Goal: Task Accomplishment & Management: Use online tool/utility

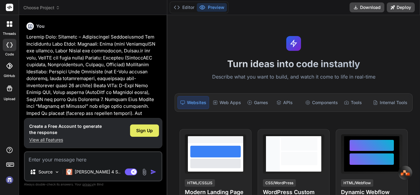
click at [146, 131] on span "Sign Up" at bounding box center [144, 130] width 17 height 6
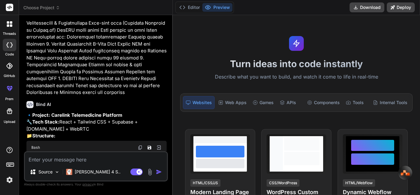
type textarea "x"
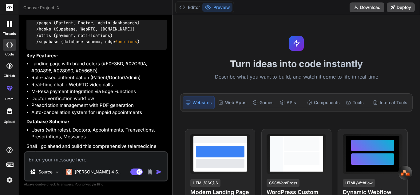
scroll to position [443, 0]
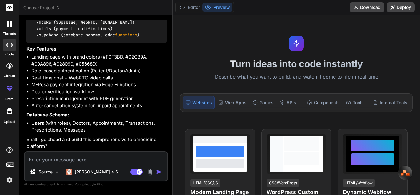
click at [120, 159] on textarea at bounding box center [96, 157] width 142 height 11
type textarea "y"
type textarea "x"
type textarea "ye"
type textarea "x"
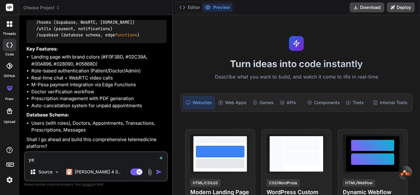
type textarea "yes"
type textarea "x"
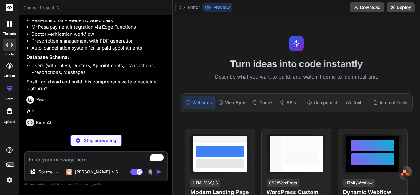
scroll to position [507, 0]
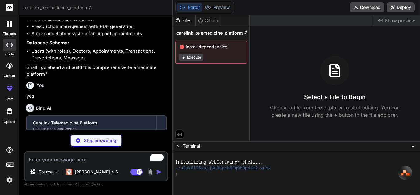
click at [186, 58] on icon at bounding box center [183, 57] width 5 height 5
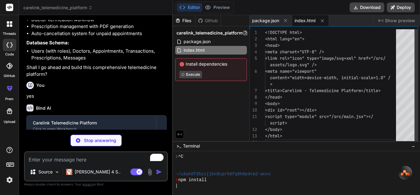
type textarea "x"
type textarea "</head> <body> <div id="root"></div> <script type="module" src="/src/main.jsx">…"
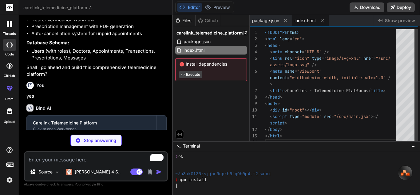
scroll to position [18, 0]
type textarea "x"
type textarea "import { defineConfig } from 'vite' import react from '@vitejs/plugin-react' ex…"
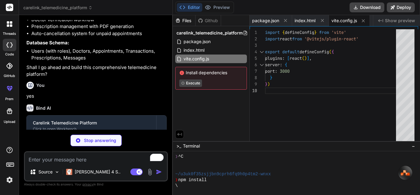
type textarea "x"
type textarea "}"
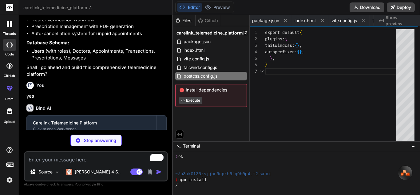
type textarea "x"
type textarea "export default { plugins: { tailwindcss: {}, autoprefixer: {}, }, }"
type textarea "x"
type textarea ")"
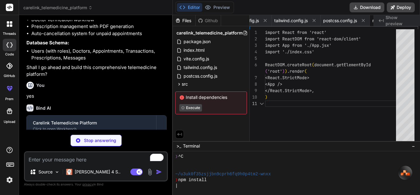
type textarea "x"
type textarea "} }"
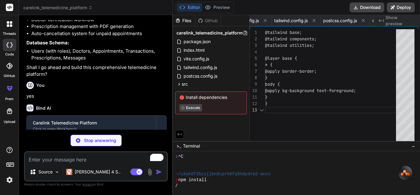
scroll to position [0, 172]
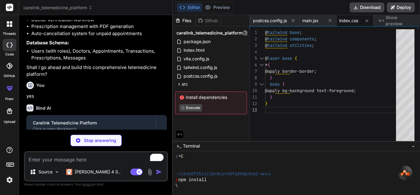
type textarea "x"
type textarea "export default App"
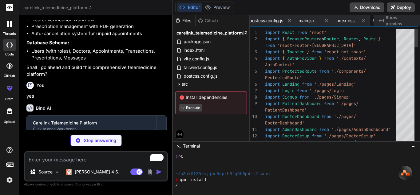
scroll to position [0, 209]
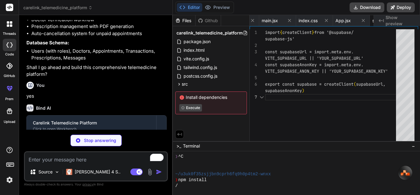
type textarea "x"
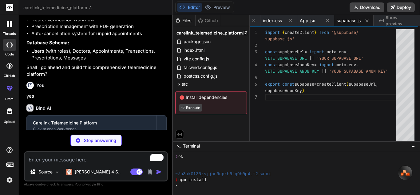
type textarea "x"
type textarea "}"
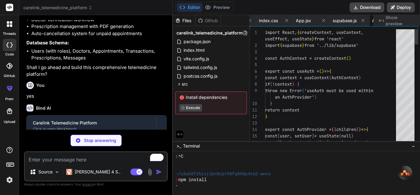
scroll to position [0, 296]
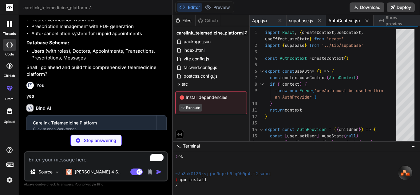
type textarea "x"
type textarea "export default ProtectedRoute"
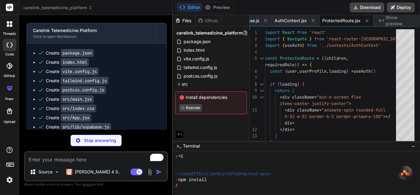
scroll to position [642, 0]
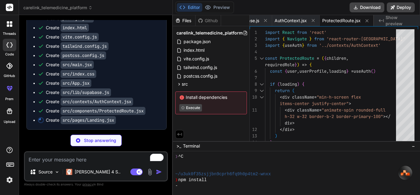
type textarea "x"
type textarea "</p> </div> </div> </footer> </div> ) } export default Landing"
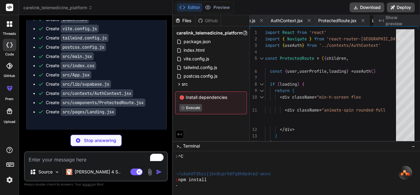
type textarea "x"
type textarea "export default Login"
type textarea "x"
type textarea ") } export default Signup"
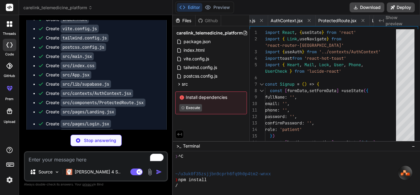
scroll to position [0, 462]
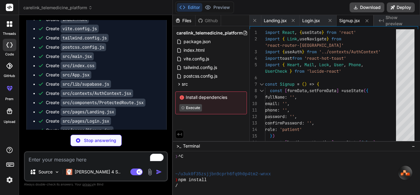
click at [268, 3] on div "Editor Preview Download Deploy" at bounding box center [296, 7] width 247 height 15
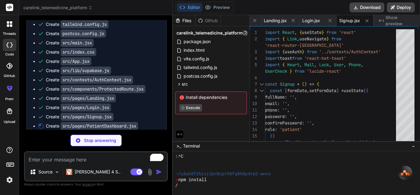
scroll to position [670, 0]
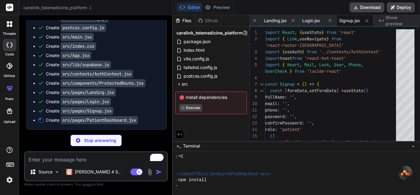
type textarea "x"
type textarea "</div> </div> </div> ) } export default PatientDashboard"
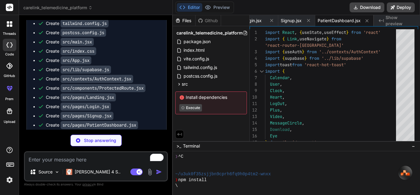
scroll to position [679, 0]
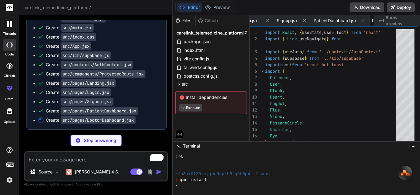
type textarea "x"
type textarea ")} </div> </div> </div> ) } export default DoctorDashboard"
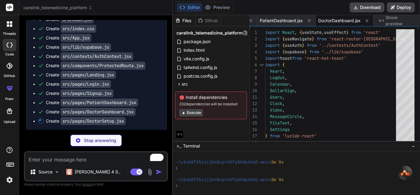
scroll to position [689, 0]
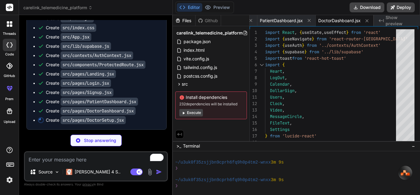
click at [186, 113] on icon at bounding box center [183, 112] width 5 height 5
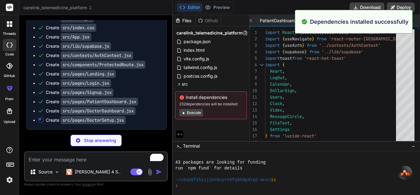
scroll to position [164, 0]
type textarea "x"
type textarea "</div> </div> </div> ) } export default DoctorSetup"
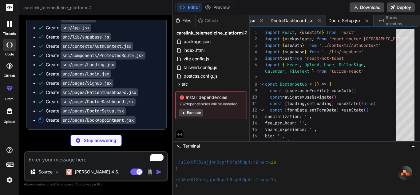
scroll to position [698, 0]
type textarea "x"
type textarea "</div> </div> ) } export default BookAppointment"
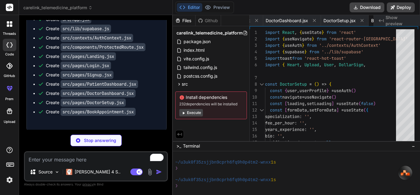
type textarea "x"
type textarea "</div> </div> </div> </div> </div> ) } export default AdminDashboard"
type textarea "x"
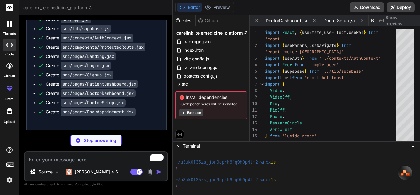
scroll to position [0, 785]
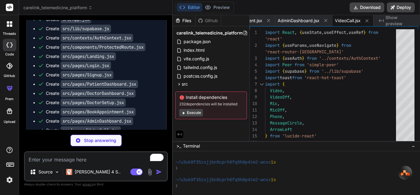
type textarea "x"
type textarea "</form> </div> </div> ) } export default ChatRoom"
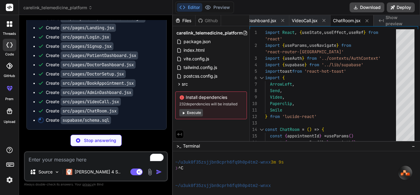
scroll to position [164, 0]
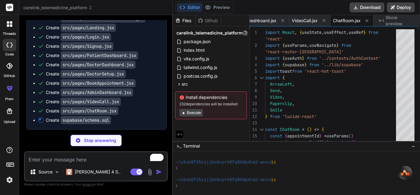
type textarea "x"
type textarea "create trigger handle_updated_at before update on public.transactions for each …"
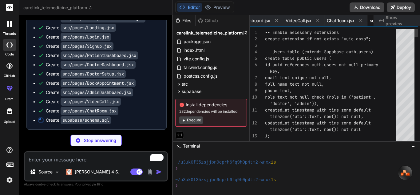
scroll to position [0, 867]
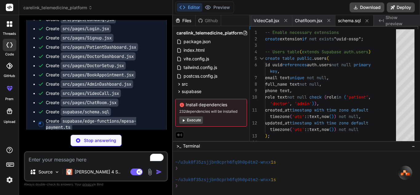
type textarea "x"
type textarea "{ headers: { ...corsHeaders, 'Content-Type': 'application/json' }, status: 400 …"
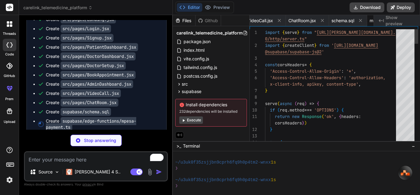
scroll to position [0, 921]
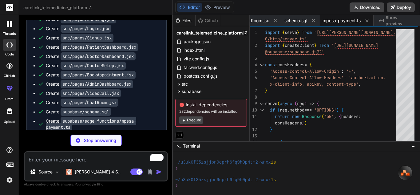
type textarea "x"
type textarea "})"
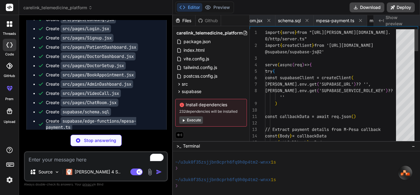
scroll to position [0, 973]
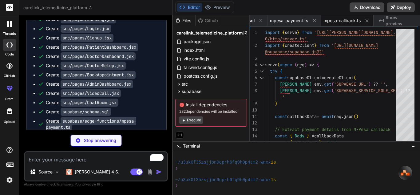
type textarea "x"
type textarea ") } })"
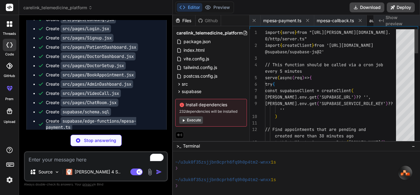
scroll to position [0, 1035]
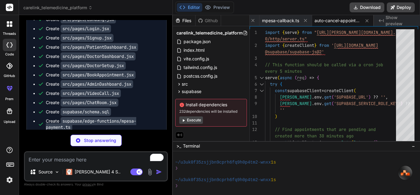
type textarea "x"
type textarea "# Email Configuration (optional) SENDGRID_API_KEY=your_sendgrid_api_key [EMAIL_…"
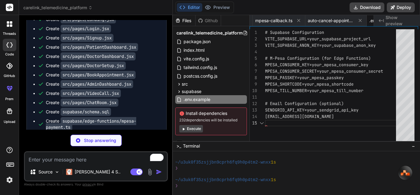
scroll to position [0, 1077]
type textarea "x"
type textarea "- **Email**: [EMAIL_ADDRESS][DOMAIN_NAME] - **Phone**: [PHONE_NUMBER] - **Websi…"
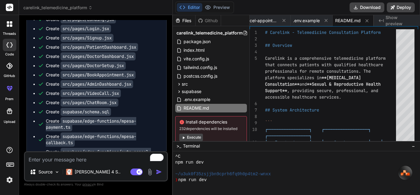
scroll to position [322, 0]
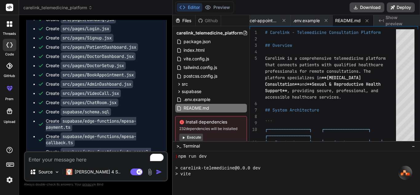
type textarea "x"
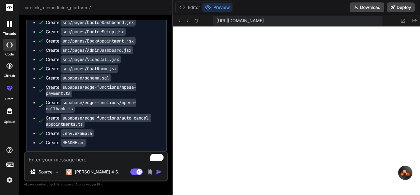
scroll to position [823, 0]
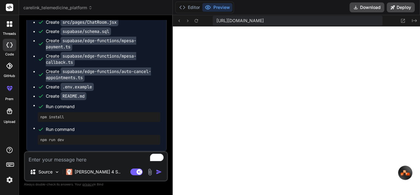
click at [197, 9] on button "Editor" at bounding box center [190, 7] width 26 height 9
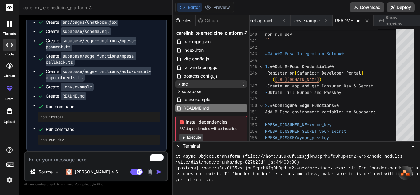
click at [206, 84] on div "src" at bounding box center [211, 83] width 72 height 7
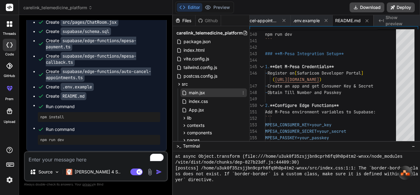
click at [209, 90] on div "main.jsx" at bounding box center [214, 92] width 66 height 9
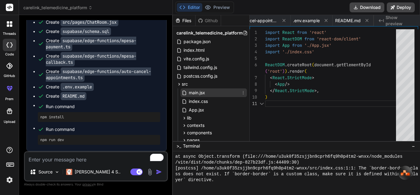
scroll to position [0, 221]
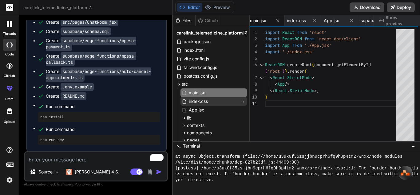
click at [207, 102] on span "index.css" at bounding box center [198, 101] width 20 height 7
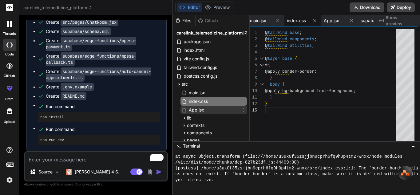
click at [204, 112] on span "App.jsx" at bounding box center [196, 109] width 17 height 7
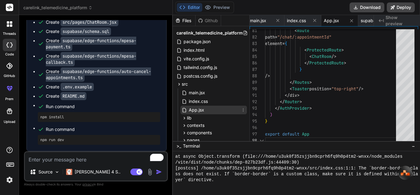
type textarea "export default App"
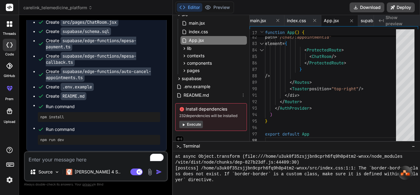
scroll to position [74, 0]
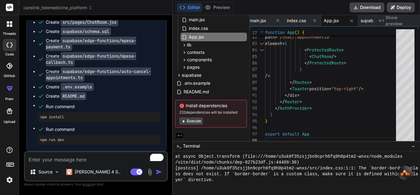
click at [89, 159] on textarea "To enrich screen reader interactions, please activate Accessibility in Grammarl…" at bounding box center [96, 157] width 142 height 11
type textarea "i"
type textarea "x"
type textarea "i"
type textarea "x"
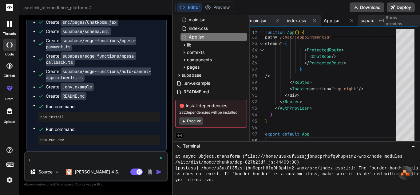
type textarea "i c"
type textarea "x"
type textarea "i ca"
type textarea "x"
type textarea "i can"
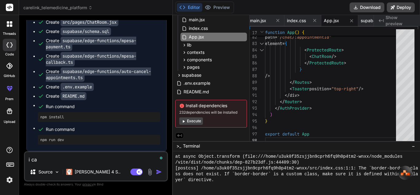
type textarea "x"
type textarea "i cant"
type textarea "x"
type textarea "i cant"
type textarea "x"
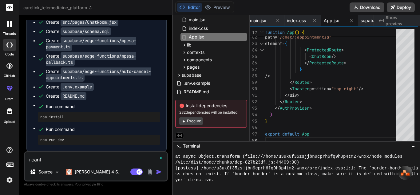
type textarea "i cant s"
type textarea "x"
type textarea "i cant se"
type textarea "x"
type textarea "i cant see"
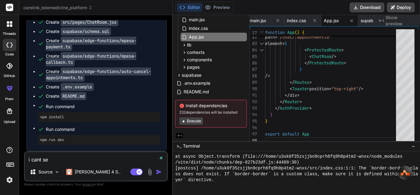
type textarea "x"
type textarea "i cant see"
type textarea "x"
type textarea "i cant see t"
type textarea "x"
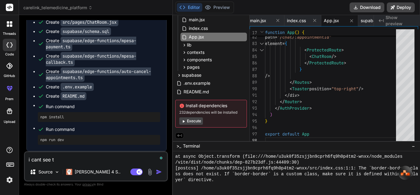
type textarea "i cant see th"
type textarea "x"
type textarea "i cant see the"
type textarea "x"
type textarea "i cant see the"
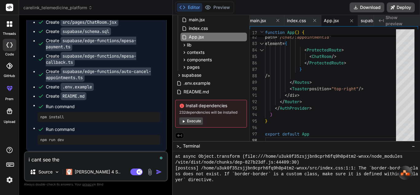
type textarea "x"
type textarea "i cant see the p"
type textarea "x"
type textarea "i cant see the pr"
type textarea "x"
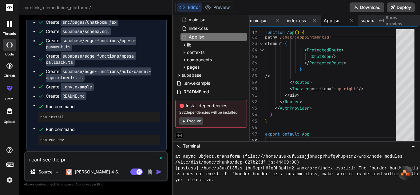
type textarea "i cant see the pre"
type textarea "x"
type textarea "i cant see the prev"
type textarea "x"
type textarea "i cant see the previ"
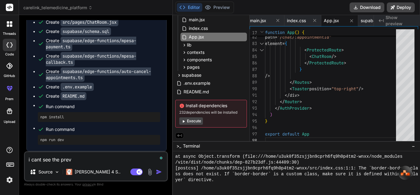
type textarea "x"
type textarea "i cant see the previe"
type textarea "x"
type textarea "i cant see the preview"
type textarea "x"
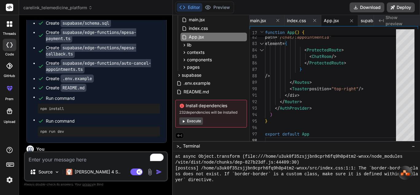
scroll to position [887, 0]
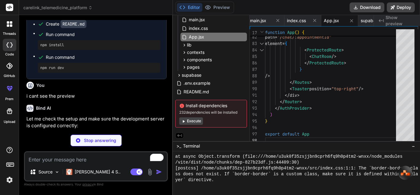
type textarea "x"
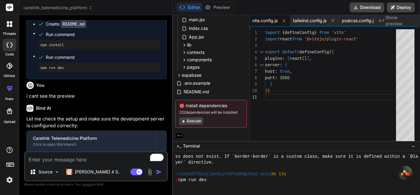
scroll to position [637, 0]
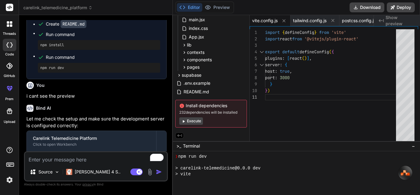
type textarea "x"
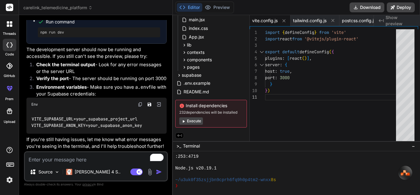
scroll to position [1044, 0]
click at [83, 159] on textarea "To enrich screen reader interactions, please activate Accessibility in Grammarl…" at bounding box center [96, 157] width 142 height 11
type textarea "i"
type textarea "x"
type textarea "i"
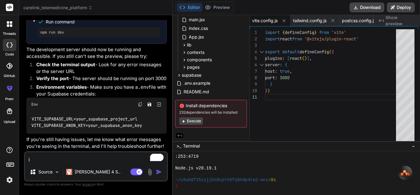
type textarea "x"
type textarea "i h"
type textarea "x"
type textarea "i ha"
type textarea "x"
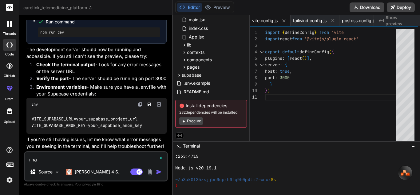
type textarea "i hav"
type textarea "x"
type textarea "i have"
type textarea "x"
type textarea "i havet"
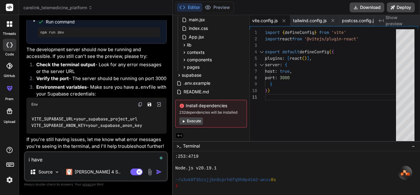
type textarea "x"
type textarea "i have"
type textarea "x"
type textarea "i haven"
type textarea "x"
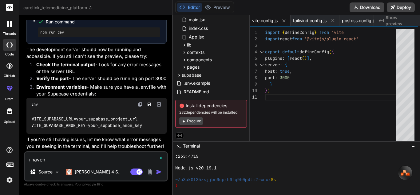
type textarea "i havent"
type textarea "x"
type textarea "i havent"
type textarea "x"
type textarea "i havent c"
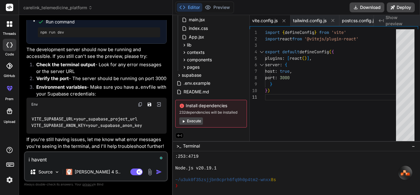
type textarea "x"
type textarea "i havent cr"
type textarea "x"
type textarea "i havent cre"
type textarea "x"
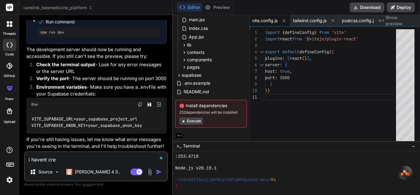
type textarea "i havent crea"
type textarea "x"
type textarea "i havent creat"
type textarea "x"
type textarea "i havent create"
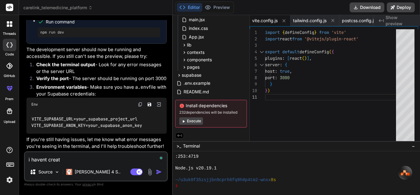
type textarea "x"
type textarea "i havent created"
type textarea "x"
type textarea "i havent created"
type textarea "x"
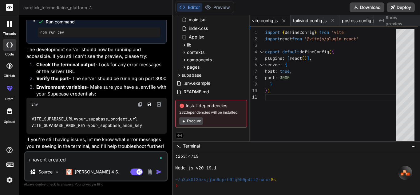
type textarea "i havent created a"
type textarea "x"
type textarea "i havent created an"
type textarea "x"
type textarea "i havent created any"
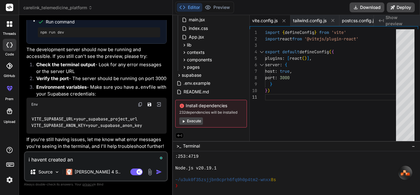
type textarea "x"
type textarea "i havent created any"
type textarea "x"
type textarea "i havent created any t"
type textarea "x"
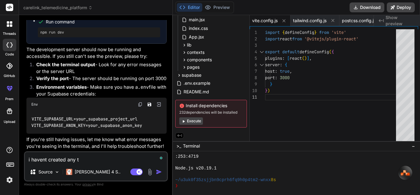
type textarea "i havent created any ta"
type textarea "x"
type textarea "i havent created any tab"
type textarea "x"
type textarea "i havent created any tabl"
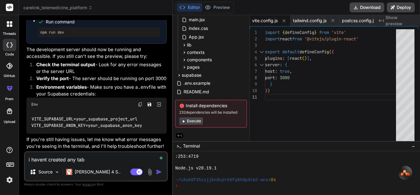
type textarea "x"
type textarea "i havent created any table"
type textarea "x"
type textarea "i havent created any tables"
type textarea "x"
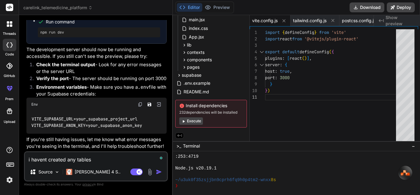
type textarea "i havent created any tables"
type textarea "x"
type textarea "i havent created any tables o"
type textarea "x"
type textarea "i havent created any tables on"
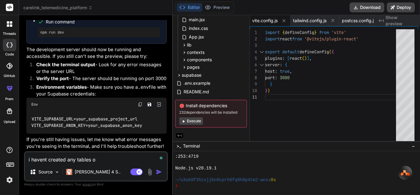
type textarea "x"
type textarea "i havent created any tables on"
type textarea "x"
type textarea "i havent created any tables on s"
type textarea "x"
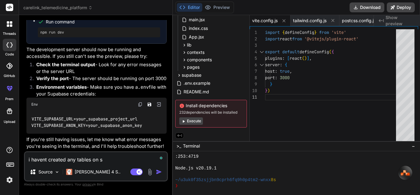
type textarea "i havent created any tables on su"
type textarea "x"
type textarea "i havent created any tables on sup"
type textarea "x"
type textarea "i havent created any tables on supa"
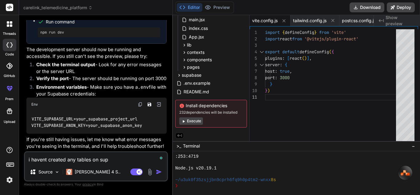
type textarea "x"
type textarea "i havent created any tables on supab"
type textarea "x"
type textarea "i havent created any tables on supaba"
type textarea "x"
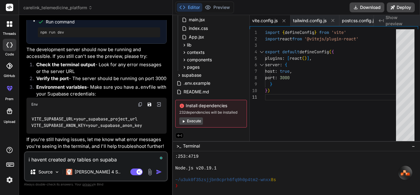
type textarea "i havent created any tables on supabas"
type textarea "x"
type textarea "i havent created any tables on supabase"
type textarea "x"
type textarea "i havent created any tables on supabase"
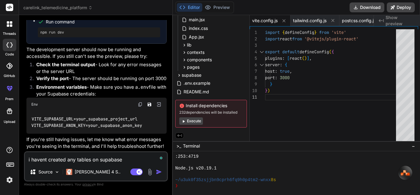
type textarea "x"
type textarea "i havent created any tables on supabase y"
type textarea "x"
type textarea "i havent created any tables on supabase ye"
type textarea "x"
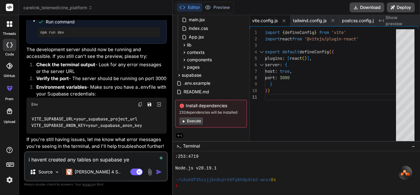
type textarea "i havent created any tables on supabase yet"
type textarea "x"
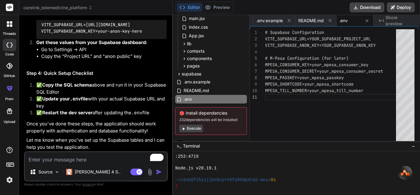
scroll to position [1409, 0]
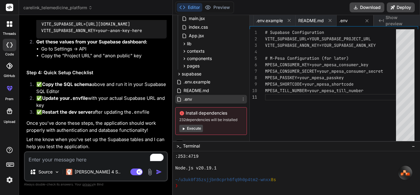
click at [205, 98] on div ".env" at bounding box center [211, 99] width 72 height 9
click at [318, 37] on div "# Supabase Configuration VITE_SUPABASE_URL=YOUR_SUPABASE_PROJECT_URL VITE_SUPAB…" at bounding box center [332, 86] width 135 height 114
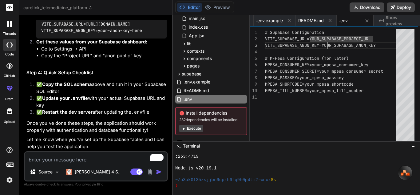
click at [330, 44] on div "# Supabase Configuration VITE_SUPABASE_URL=YOUR_SUPABASE_PROJECT_URL VITE_SUPAB…" at bounding box center [332, 86] width 135 height 114
click at [74, 155] on textarea "To enrich screen reader interactions, please activate Accessibility in Grammarl…" at bounding box center [96, 157] width 142 height 11
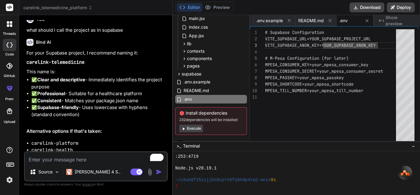
scroll to position [1516, 0]
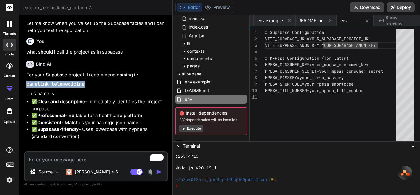
drag, startPoint x: 85, startPoint y: 94, endPoint x: 25, endPoint y: 91, distance: 59.4
click at [25, 91] on div "You Bind AI 🔹 Project: Carelink Telemedicine Platform 🔧 Tech Stack: React + Tai…" at bounding box center [96, 85] width 143 height 131
copy code "carelink-telemedicine"
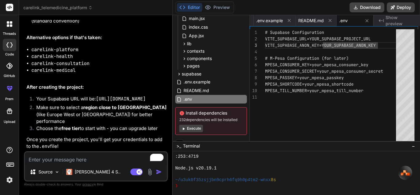
scroll to position [0, 0]
drag, startPoint x: 324, startPoint y: 46, endPoint x: 348, endPoint y: 45, distance: 23.7
click at [348, 45] on div "# Supabase Configuration VITE_SUPABASE_URL=YOUR_SUPABASE_PROJECT_URL VITE_SUPAB…" at bounding box center [332, 86] width 135 height 114
drag, startPoint x: 379, startPoint y: 45, endPoint x: 325, endPoint y: 46, distance: 54.2
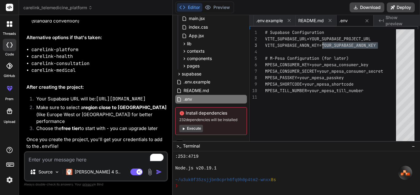
click at [325, 46] on div "# Supabase Configuration VITE_SUPABASE_URL=YOUR_SUPABASE_PROJECT_URL VITE_SUPAB…" at bounding box center [332, 86] width 135 height 114
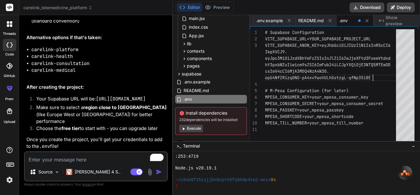
scroll to position [39, 0]
click at [324, 45] on div "# Supabase Configuration VITE_SUPABASE_URL=YOUR_SUPABASE_PROJECT_URL VITE_SUPAB…" at bounding box center [332, 86] width 135 height 114
click at [376, 39] on div "# Supabase Configuration VITE_SUPABASE_URL=YOUR_SUPABASE_PROJECT_URL VITE_SUPAB…" at bounding box center [332, 86] width 135 height 114
click at [373, 39] on div "# Supabase Configuration VITE_SUPABASE_URL=YOUR_SUPABASE_PROJECT_URL VITE_SUPAB…" at bounding box center [332, 86] width 135 height 114
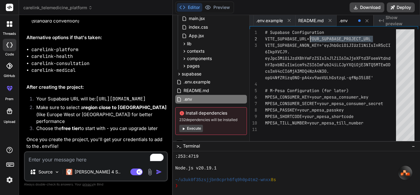
drag, startPoint x: 377, startPoint y: 38, endPoint x: 312, endPoint y: 37, distance: 64.3
click at [312, 37] on div "# Supabase Configuration VITE_SUPABASE_URL=YOUR_SUPABASE_PROJECT_URL VITE_SUPAB…" at bounding box center [332, 86] width 135 height 114
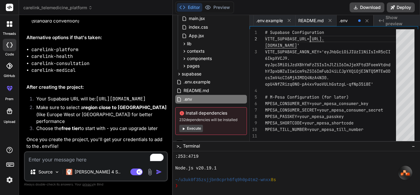
click at [312, 37] on div "# Supabase Configuration VITE_SUPABASE_URL= [URL]. VITE_SUPABASE_ANON_KEY='eyJh…" at bounding box center [332, 86] width 135 height 114
click at [383, 87] on div "# Supabase Configuration VITE_SUPABASE_URL=' [URL]. VITE_SUPABASE_ANON_KEY='eyJ…" at bounding box center [332, 86] width 135 height 114
click at [81, 158] on textarea "To enrich screen reader interactions, please activate Accessibility in Grammarl…" at bounding box center [96, 157] width 142 height 11
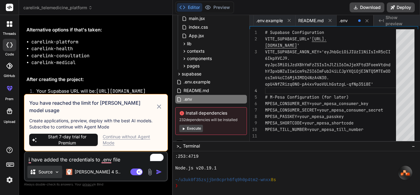
click at [57, 172] on img at bounding box center [56, 171] width 5 height 5
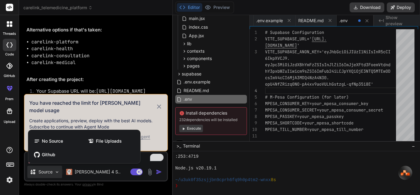
click at [57, 172] on div at bounding box center [210, 97] width 420 height 195
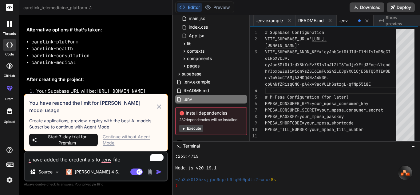
click at [160, 109] on icon at bounding box center [159, 106] width 7 height 7
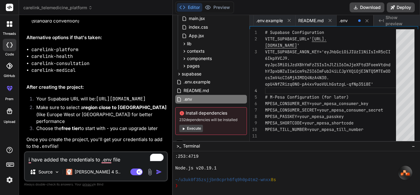
click at [160, 170] on img "button" at bounding box center [159, 172] width 6 height 6
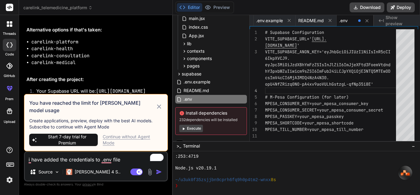
click at [111, 138] on div "Continue without Agent Mode" at bounding box center [133, 140] width 60 height 12
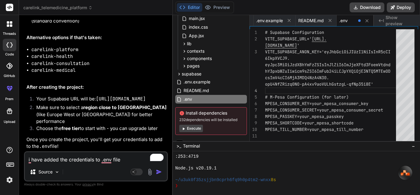
click at [158, 172] on img "button" at bounding box center [159, 172] width 6 height 6
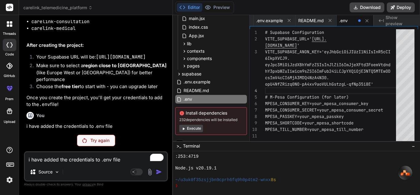
scroll to position [1681, 0]
click at [10, 179] on img at bounding box center [9, 179] width 10 height 10
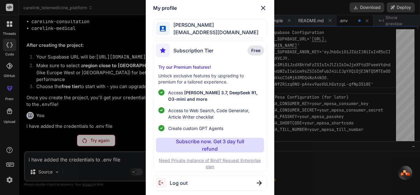
click at [256, 52] on span "Free" at bounding box center [255, 50] width 9 height 6
click at [186, 49] on span "Subscription Tier" at bounding box center [194, 50] width 40 height 7
click at [178, 48] on span "Subscription Tier" at bounding box center [194, 50] width 40 height 7
click at [186, 28] on span "[PERSON_NAME]" at bounding box center [214, 24] width 89 height 7
click at [261, 6] on img at bounding box center [263, 7] width 7 height 7
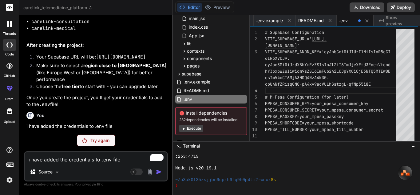
click at [88, 141] on div "Try again" at bounding box center [96, 140] width 38 height 12
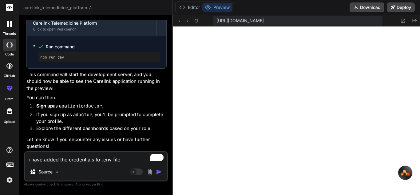
scroll to position [988, 0]
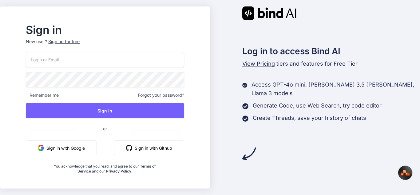
click at [97, 149] on button "Sign in with Google" at bounding box center [61, 147] width 71 height 15
click at [90, 145] on button "Sign in with Google" at bounding box center [61, 147] width 71 height 15
